Goal: Information Seeking & Learning: Learn about a topic

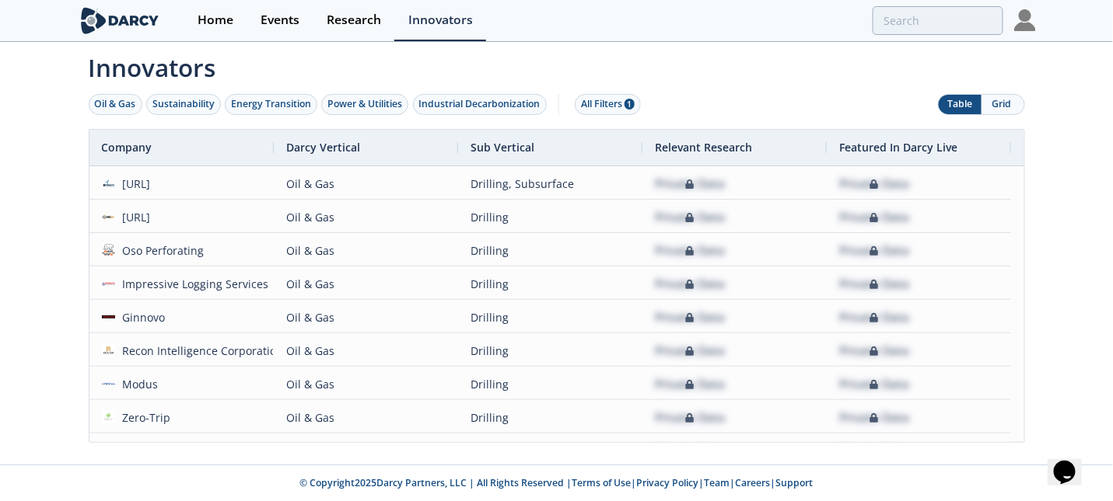
click at [994, 99] on button "Grid" at bounding box center [1002, 104] width 43 height 19
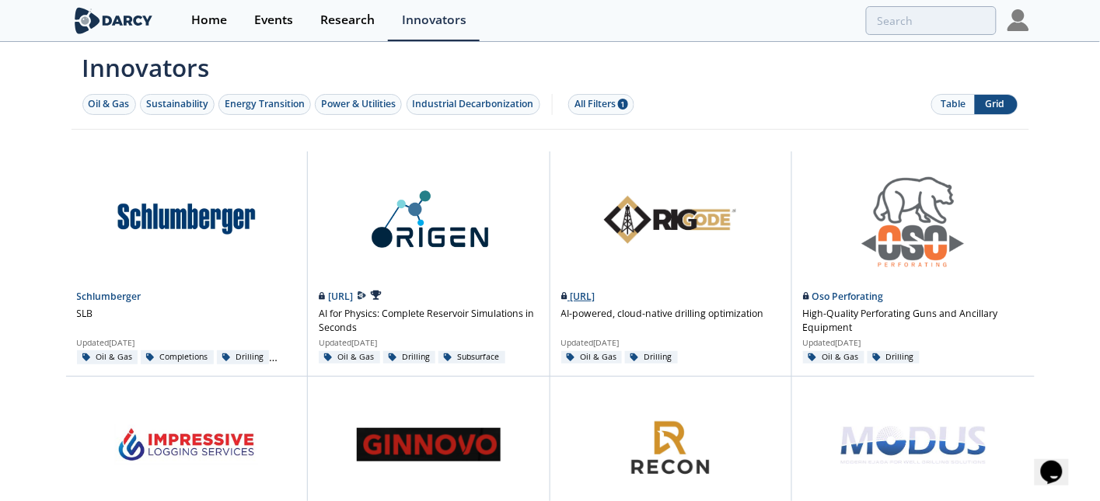
drag, startPoint x: 655, startPoint y: 297, endPoint x: 571, endPoint y: 297, distance: 84.7
click at [571, 297] on div "RigCode.AI" at bounding box center [671, 297] width 220 height 14
click at [107, 8] on img at bounding box center [114, 20] width 85 height 27
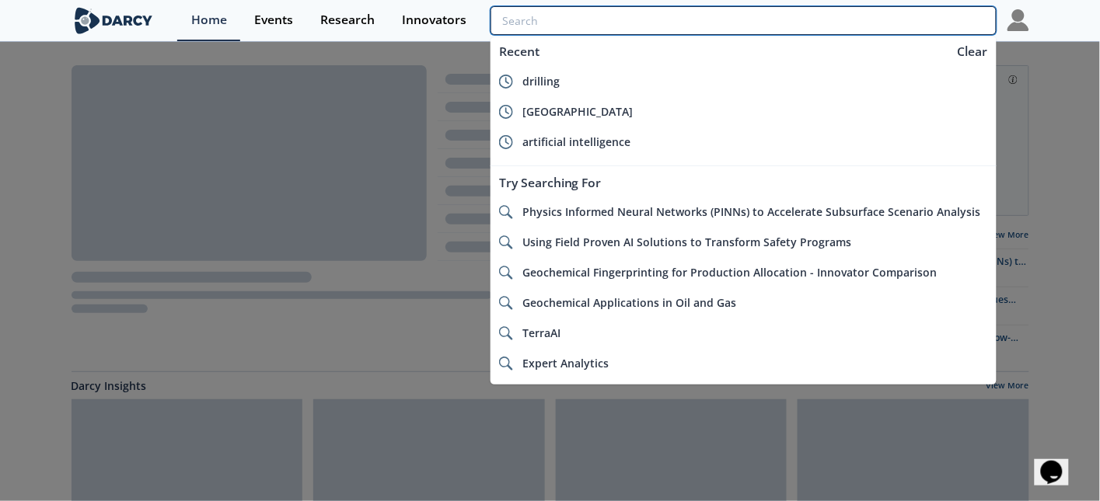
click at [937, 22] on input "search" at bounding box center [743, 20] width 505 height 29
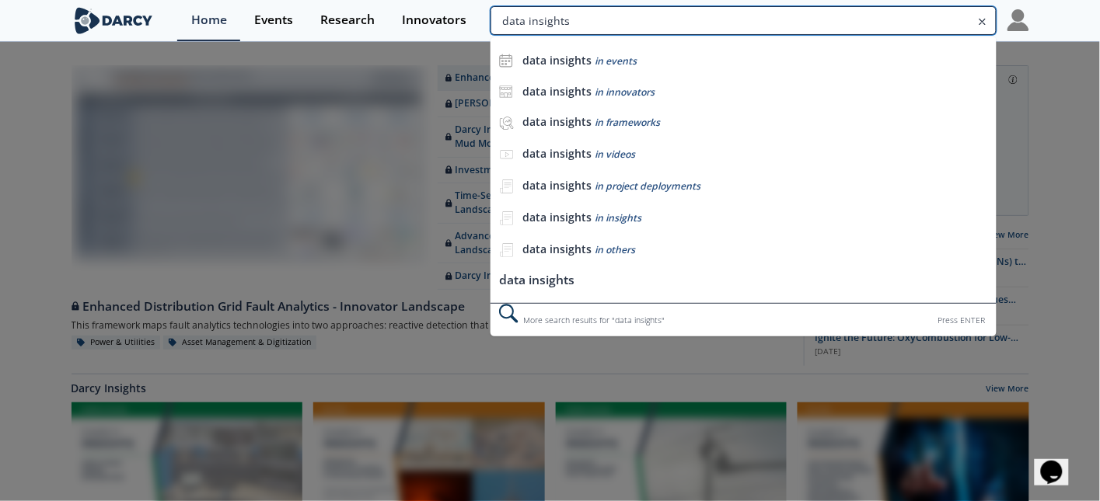
type input "data insights"
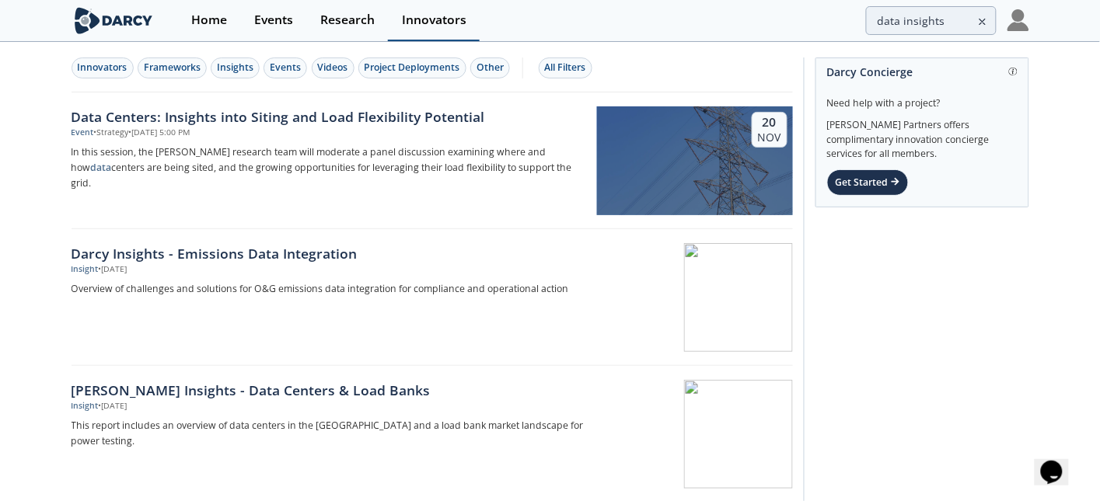
click at [426, 20] on div "Innovators" at bounding box center [434, 20] width 65 height 12
